Goal: Communication & Community: Share content

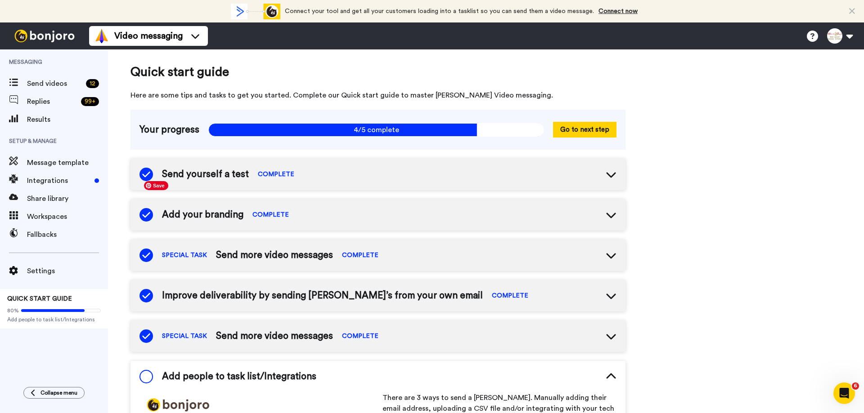
scroll to position [216, 0]
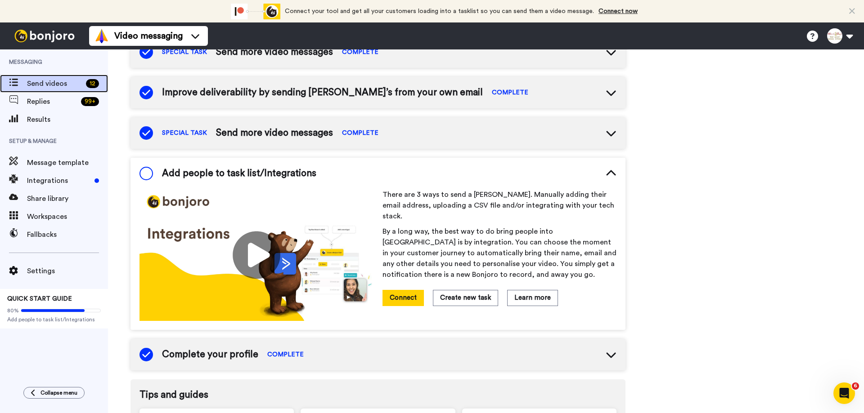
click at [60, 85] on span "Send videos" at bounding box center [54, 83] width 55 height 11
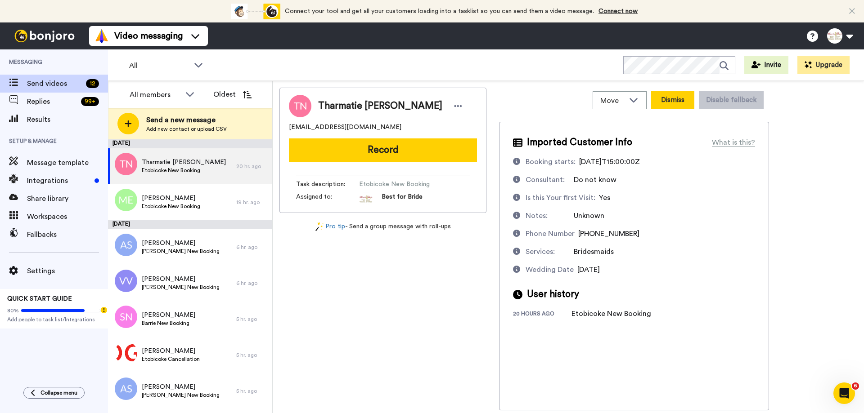
click at [672, 104] on button "Dismiss" at bounding box center [672, 100] width 43 height 18
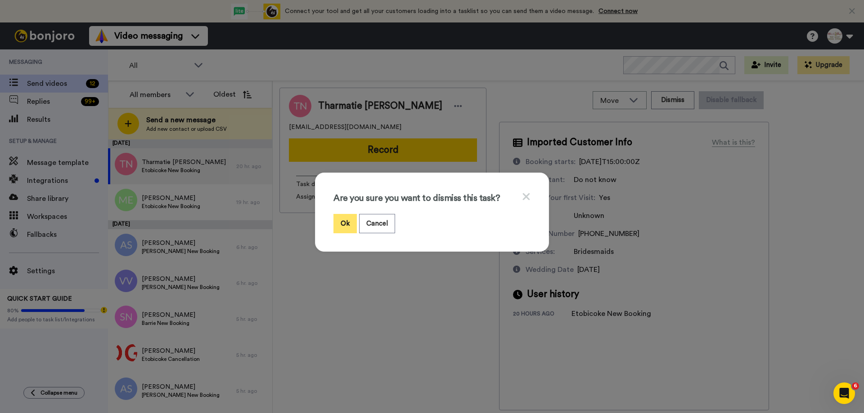
click at [347, 225] on button "Ok" at bounding box center [344, 223] width 23 height 19
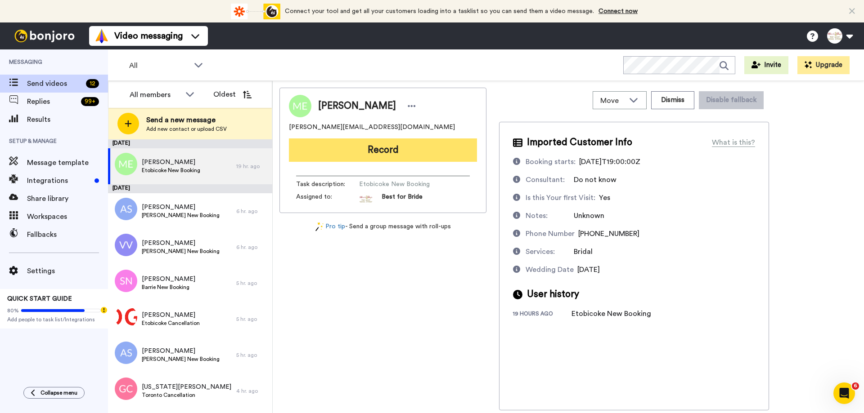
click at [385, 157] on button "Record" at bounding box center [383, 150] width 188 height 23
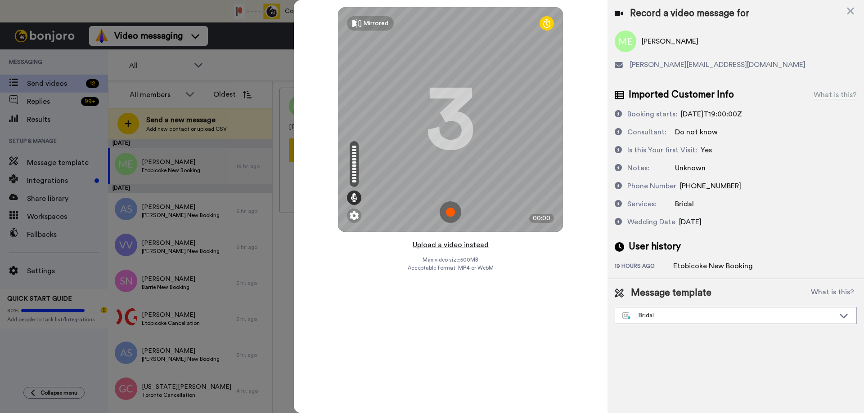
click at [442, 244] on button "Upload a video instead" at bounding box center [450, 245] width 81 height 12
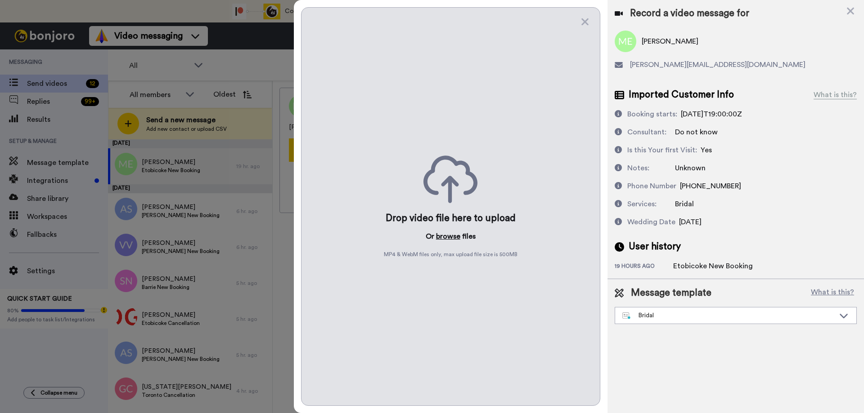
click at [440, 233] on button "browse" at bounding box center [448, 236] width 24 height 11
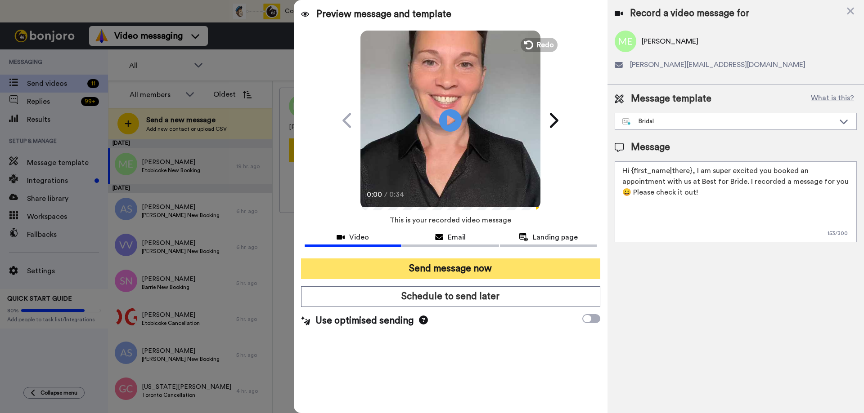
click at [425, 270] on button "Send message now" at bounding box center [450, 269] width 299 height 21
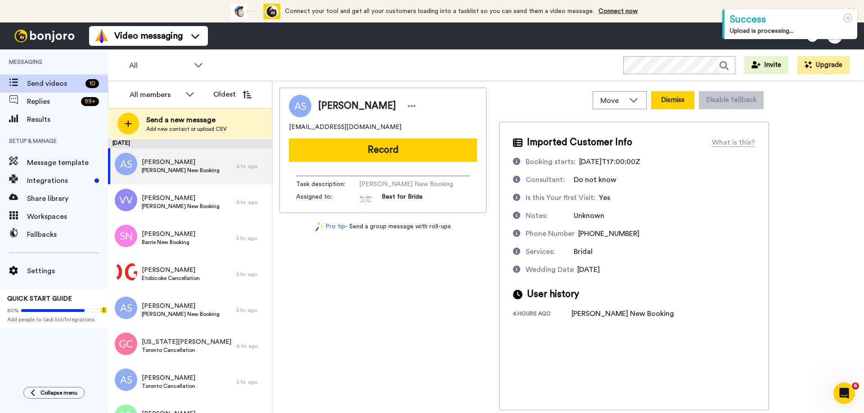
click at [667, 97] on button "Dismiss" at bounding box center [672, 100] width 43 height 18
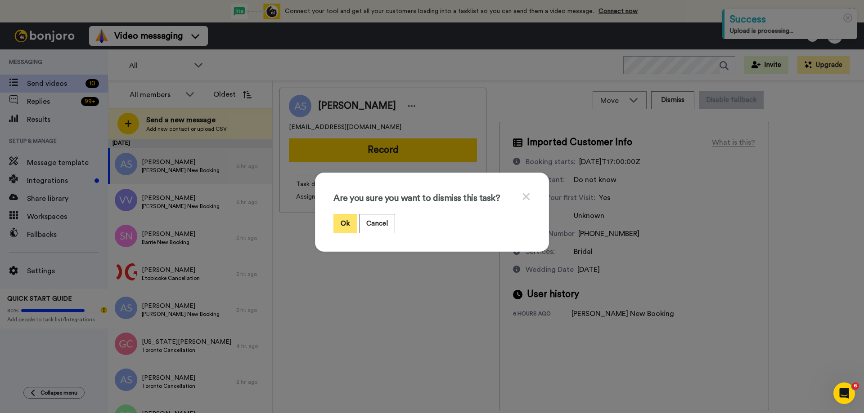
click at [337, 221] on button "Ok" at bounding box center [344, 223] width 23 height 19
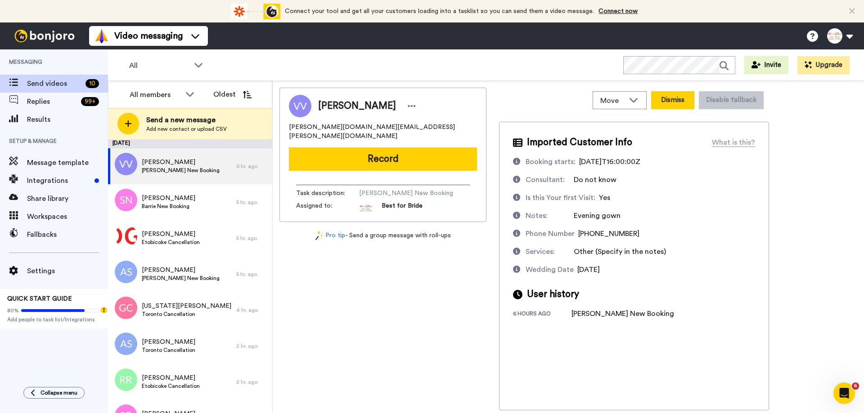
click at [674, 99] on button "Dismiss" at bounding box center [672, 100] width 43 height 18
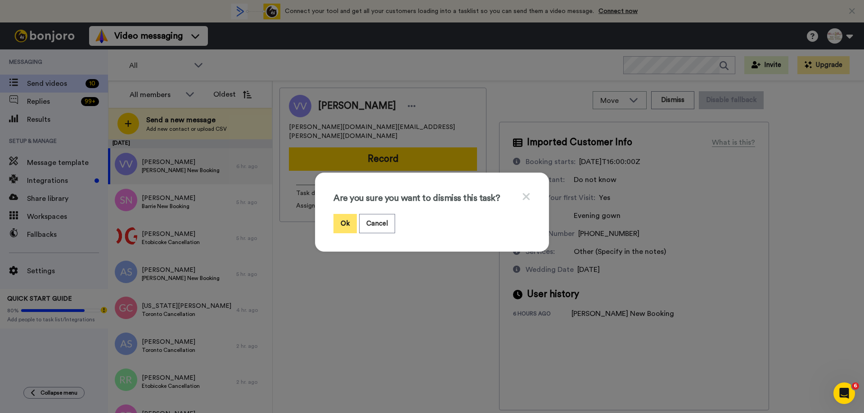
click at [340, 220] on button "Ok" at bounding box center [344, 223] width 23 height 19
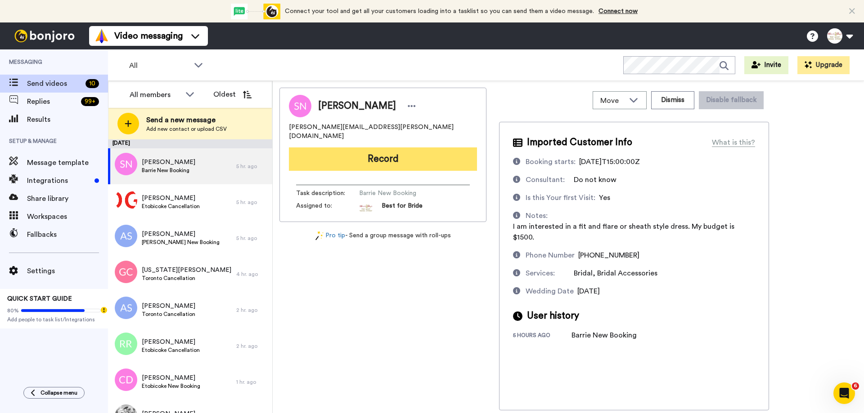
click at [426, 151] on button "Record" at bounding box center [383, 159] width 188 height 23
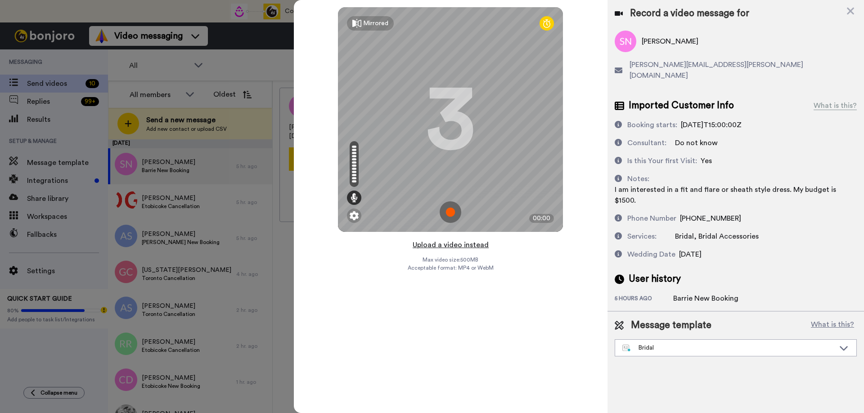
click at [458, 246] on button "Upload a video instead" at bounding box center [450, 245] width 81 height 12
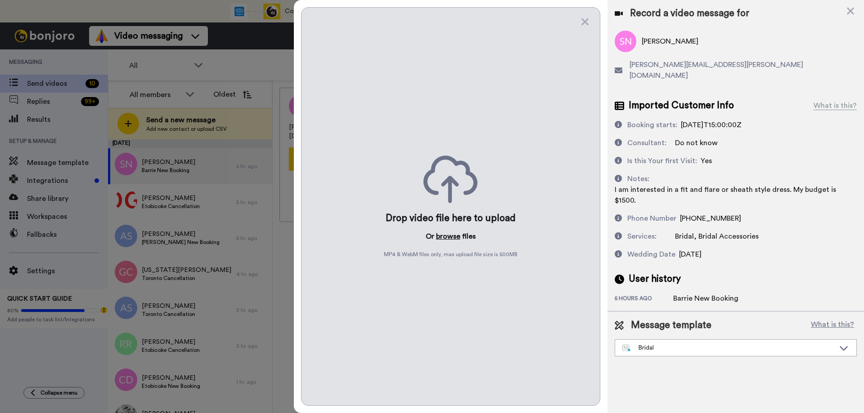
click at [455, 238] on button "browse" at bounding box center [448, 236] width 24 height 11
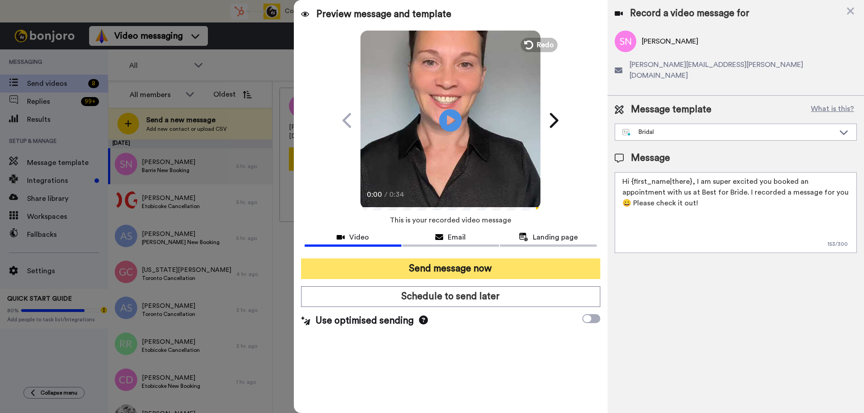
click at [434, 272] on button "Send message now" at bounding box center [450, 269] width 299 height 21
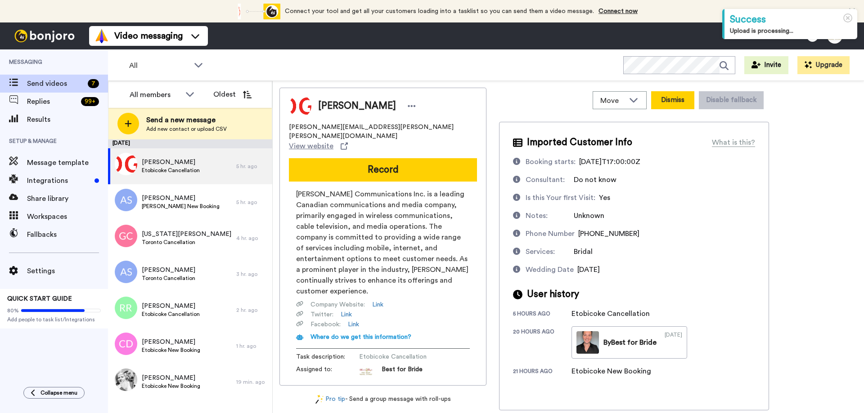
click at [670, 99] on button "Dismiss" at bounding box center [672, 100] width 43 height 18
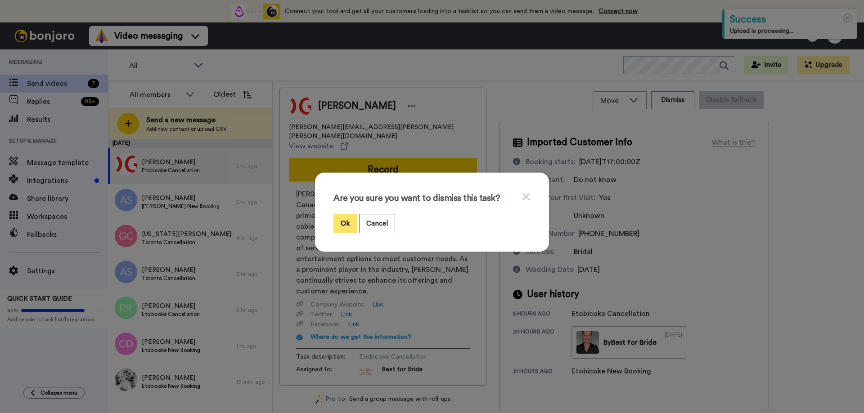
click at [345, 224] on button "Ok" at bounding box center [344, 223] width 23 height 19
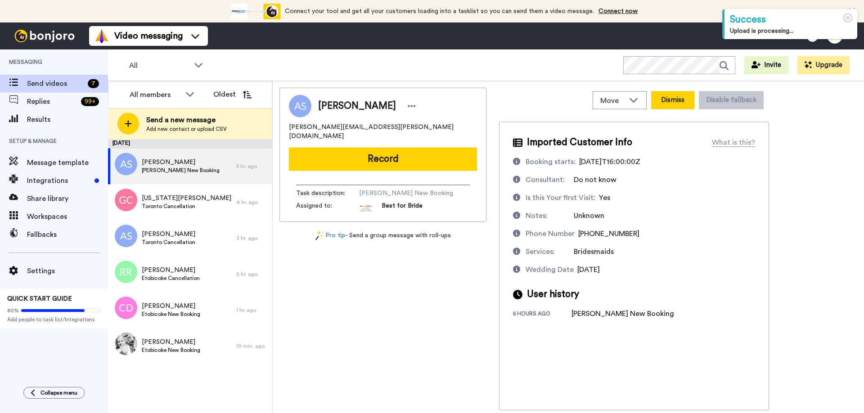
click at [685, 98] on button "Dismiss" at bounding box center [672, 100] width 43 height 18
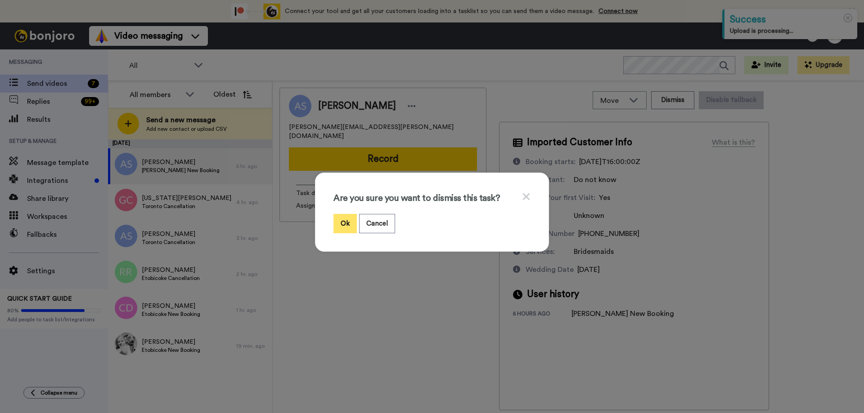
click at [344, 221] on button "Ok" at bounding box center [344, 223] width 23 height 19
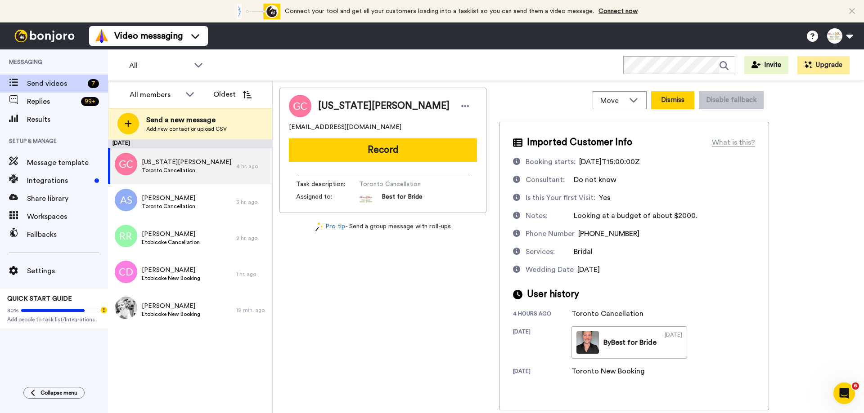
click at [667, 101] on button "Dismiss" at bounding box center [672, 100] width 43 height 18
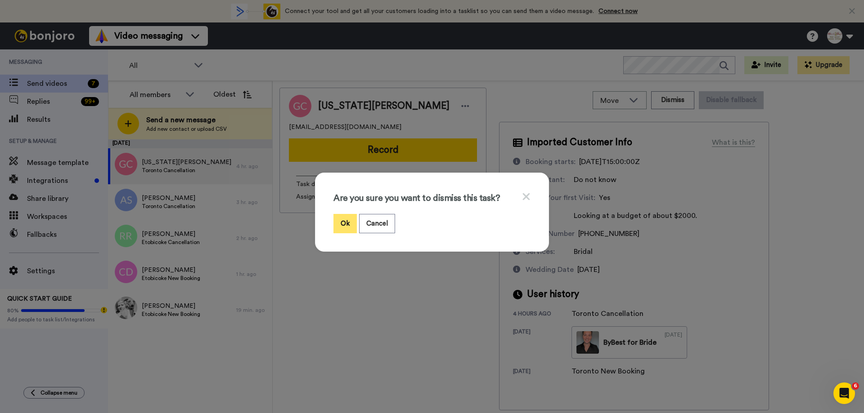
click at [334, 219] on button "Ok" at bounding box center [344, 223] width 23 height 19
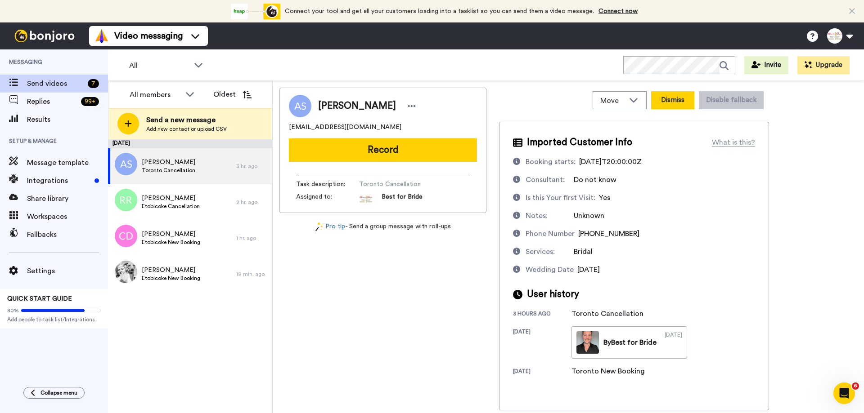
click at [682, 103] on button "Dismiss" at bounding box center [672, 100] width 43 height 18
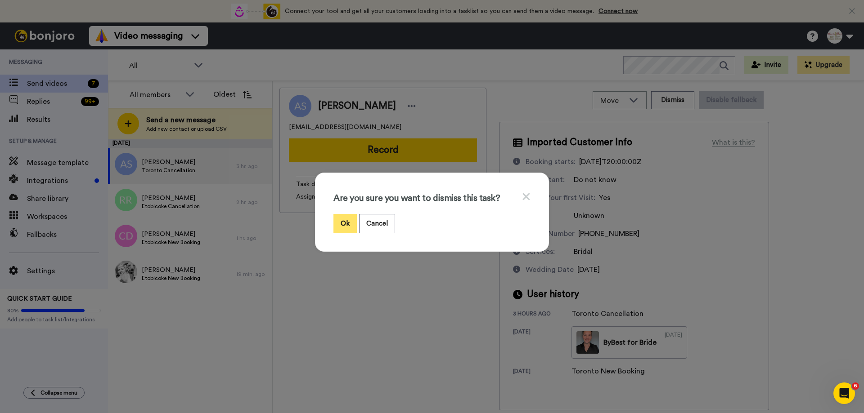
click at [341, 222] on button "Ok" at bounding box center [344, 223] width 23 height 19
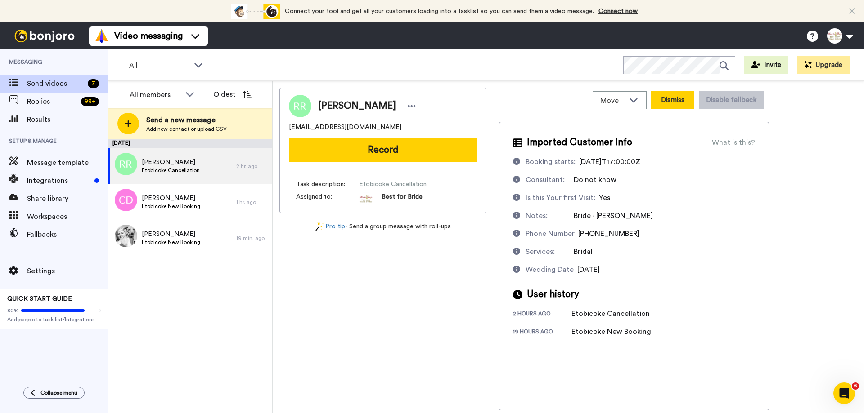
click at [673, 99] on button "Dismiss" at bounding box center [672, 100] width 43 height 18
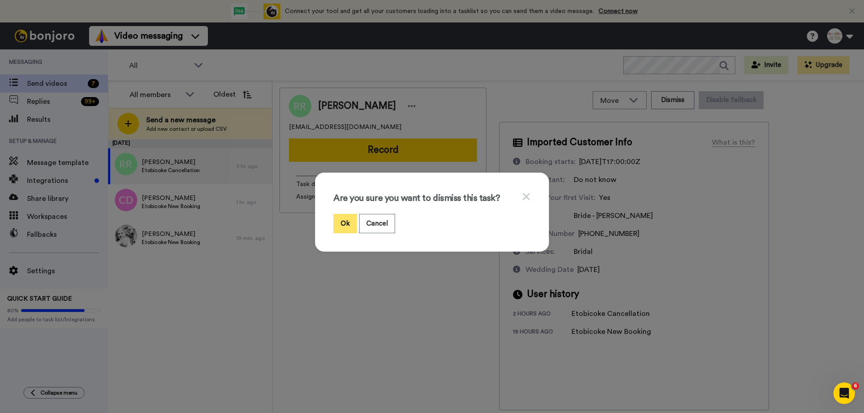
click at [343, 224] on button "Ok" at bounding box center [344, 223] width 23 height 19
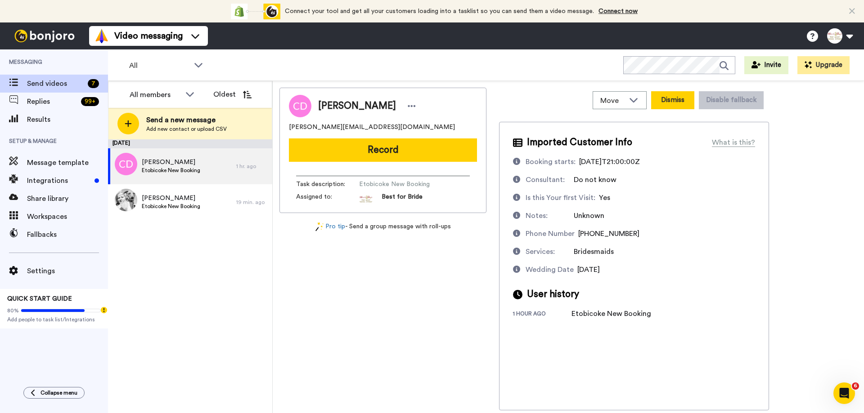
click at [672, 101] on button "Dismiss" at bounding box center [672, 100] width 43 height 18
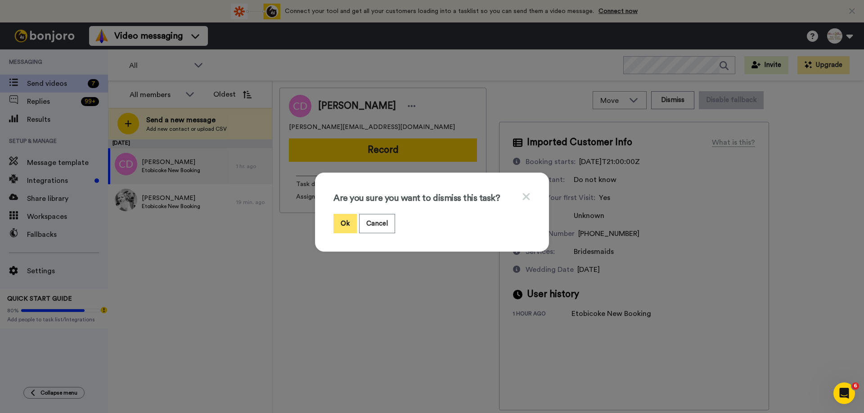
click at [337, 224] on button "Ok" at bounding box center [344, 223] width 23 height 19
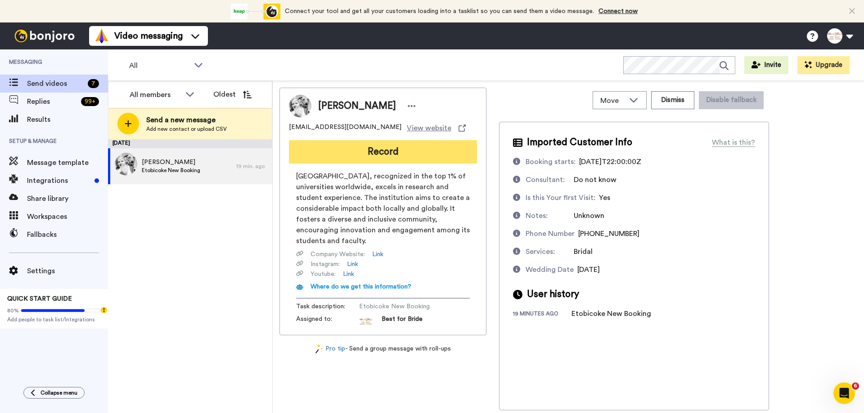
click at [397, 151] on button "Record" at bounding box center [383, 151] width 188 height 23
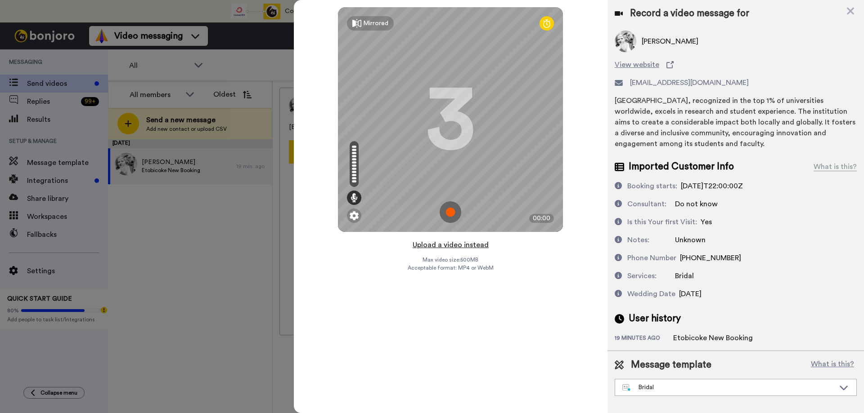
click at [453, 246] on button "Upload a video instead" at bounding box center [450, 245] width 81 height 12
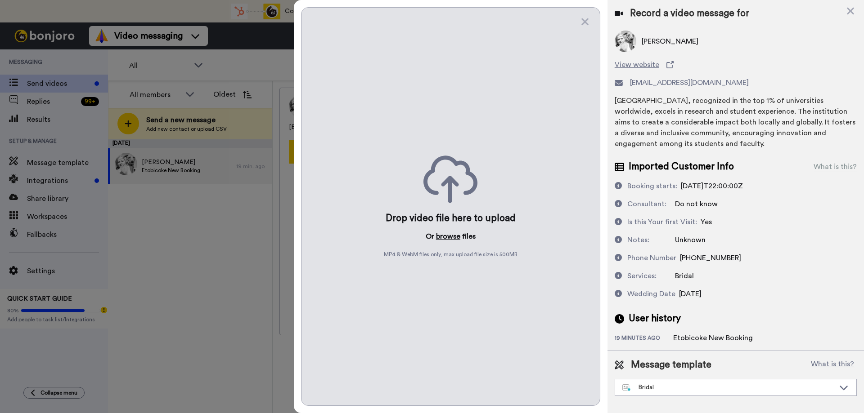
click at [453, 237] on button "browse" at bounding box center [448, 236] width 24 height 11
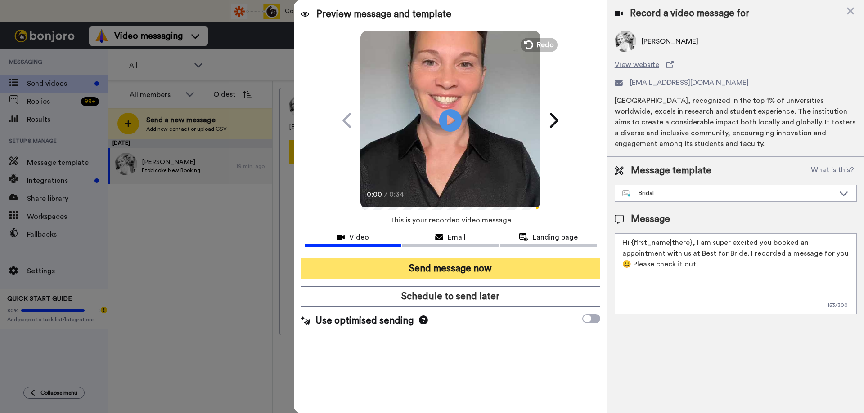
click at [406, 266] on button "Send message now" at bounding box center [450, 269] width 299 height 21
